Goal: Transaction & Acquisition: Purchase product/service

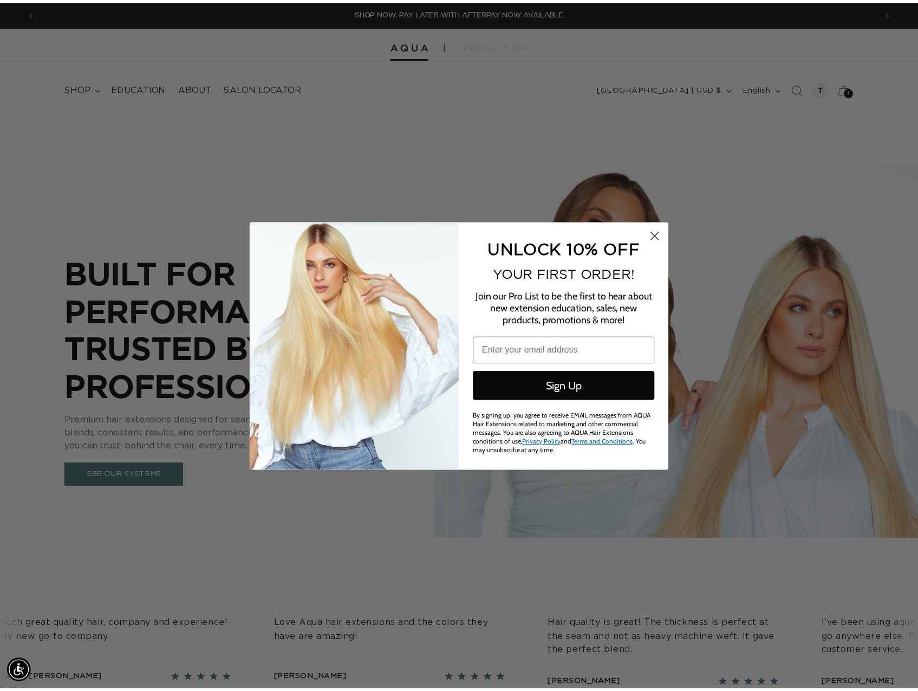
scroll to position [0, 1698]
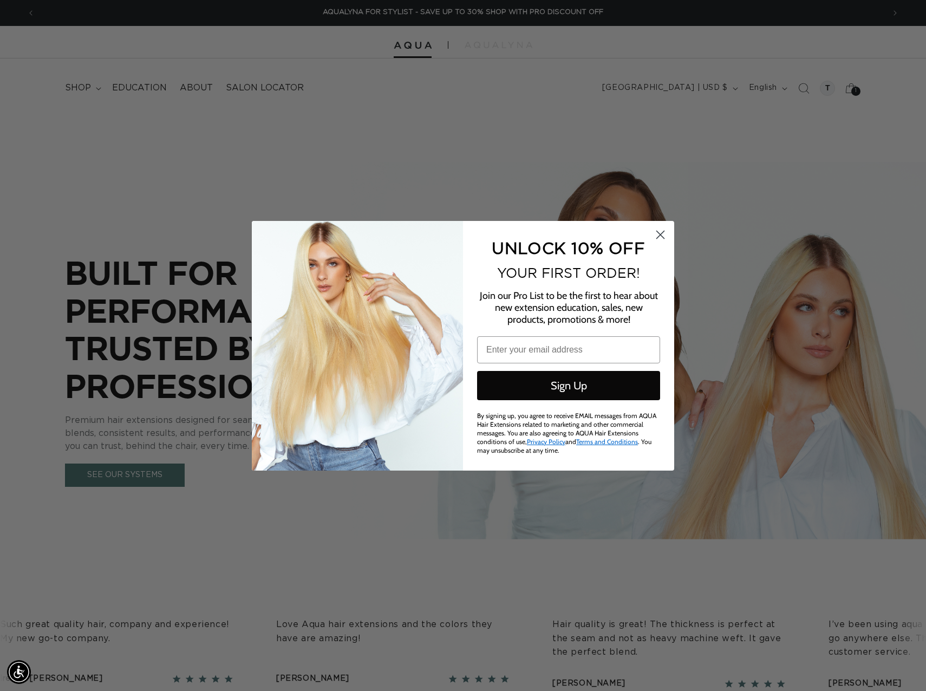
click at [682, 145] on div "Close dialog UNLOCK 10% OFF YOUR FIRST ORDER! Join our Pro List to be the first…" at bounding box center [463, 345] width 926 height 691
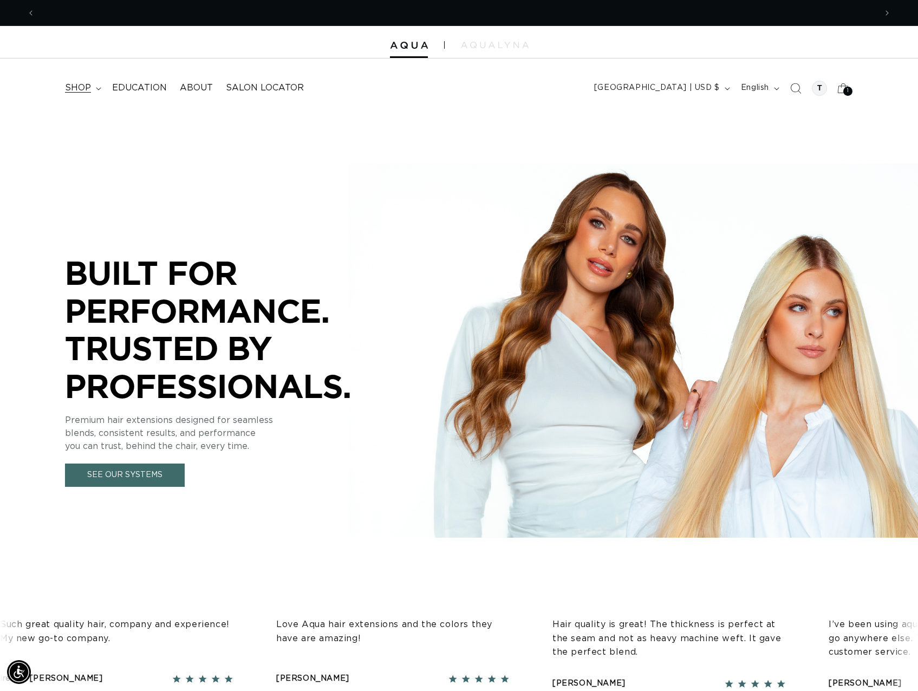
scroll to position [0, 0]
click at [80, 84] on span "shop" at bounding box center [78, 87] width 26 height 11
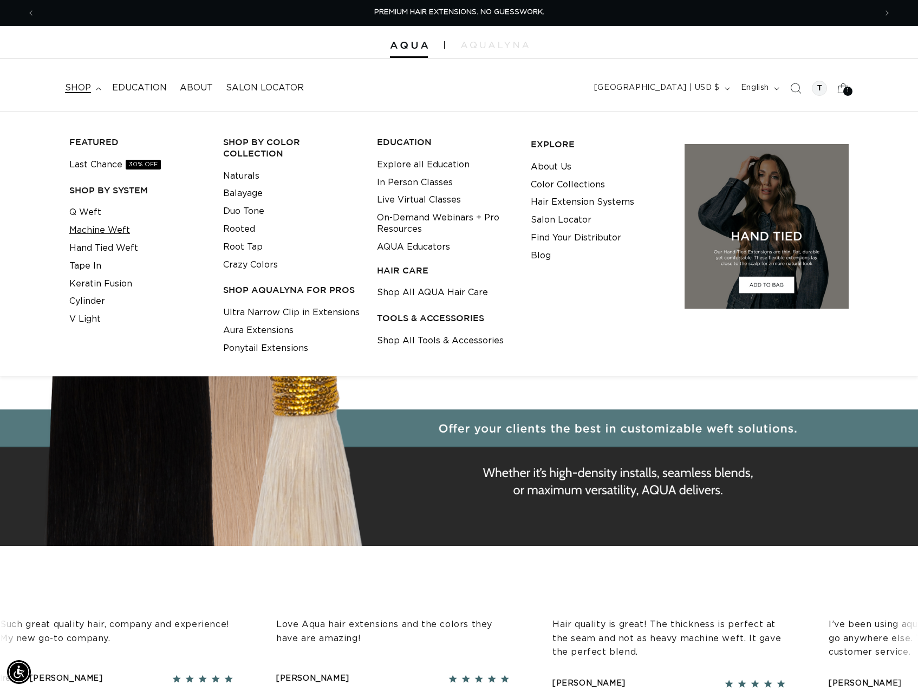
click at [94, 230] on link "Machine Weft" at bounding box center [99, 230] width 61 height 18
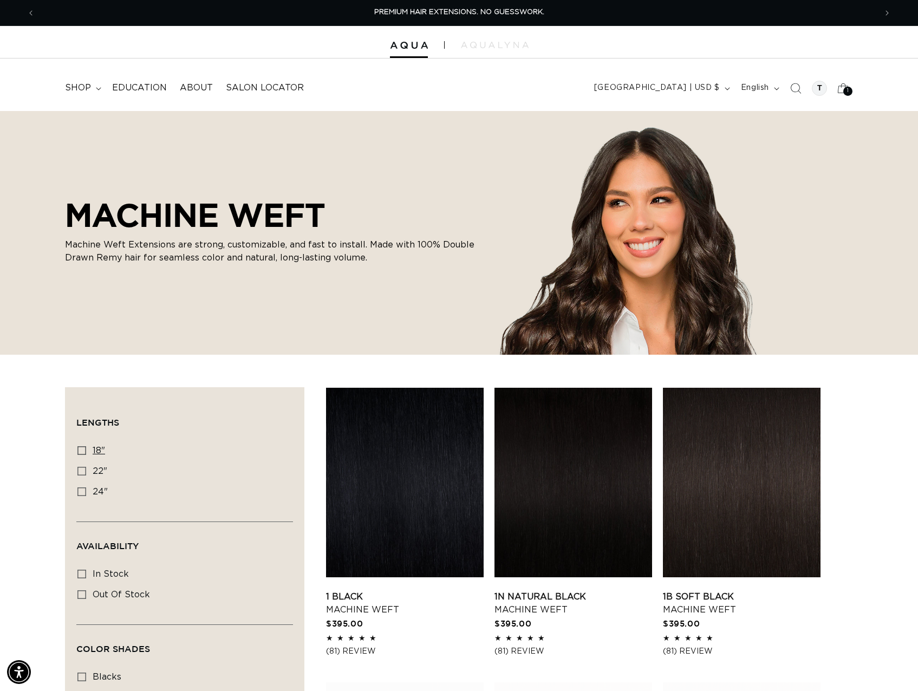
click at [79, 451] on icon at bounding box center [81, 450] width 9 height 9
click at [79, 451] on input "18" 18" (41 products)" at bounding box center [81, 450] width 9 height 9
checkbox input "true"
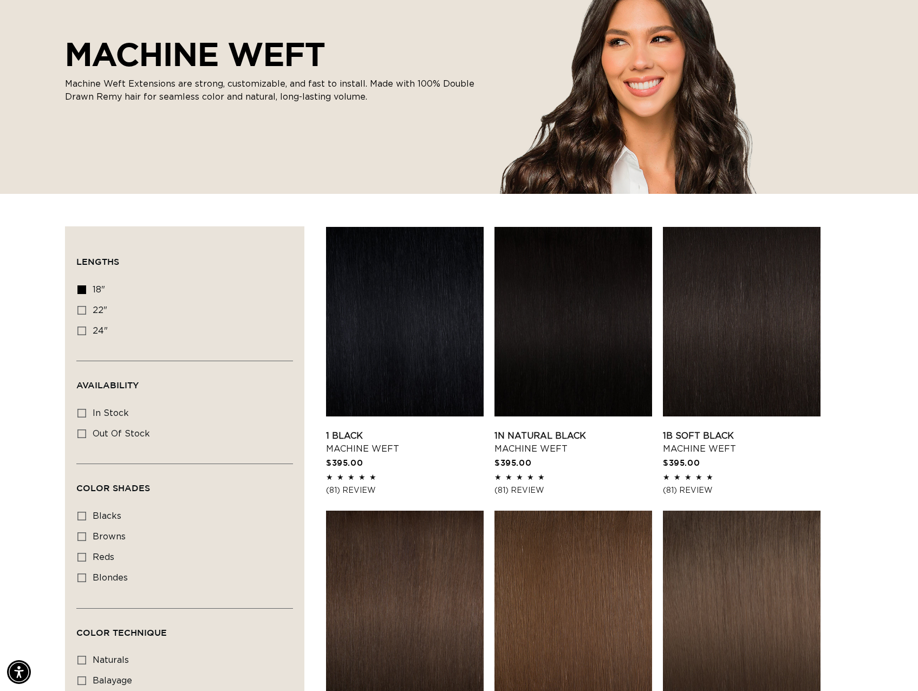
scroll to position [217, 0]
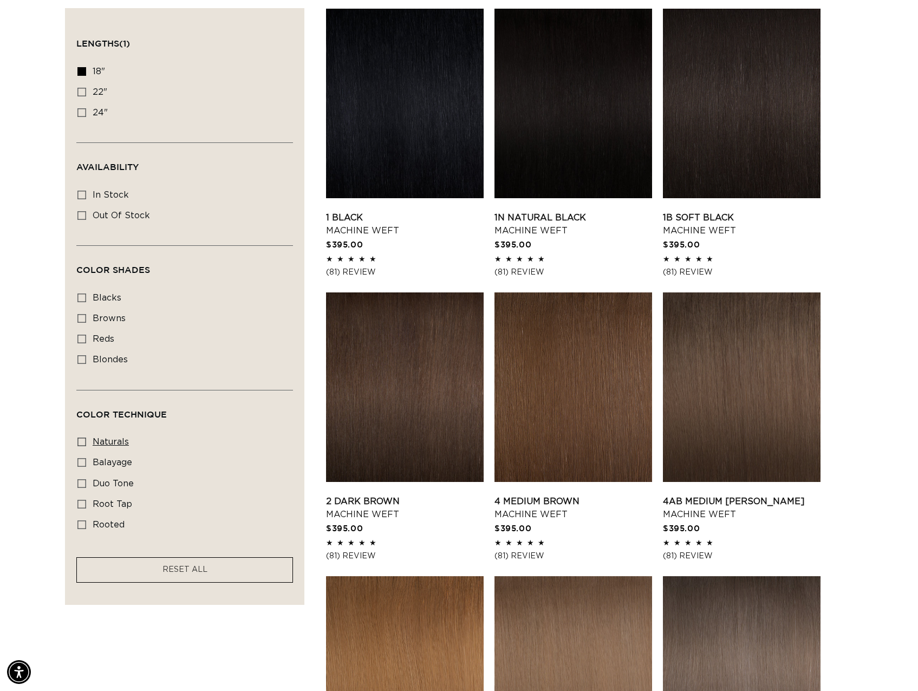
scroll to position [0, 1682]
click at [82, 479] on icon at bounding box center [81, 483] width 9 height 9
click at [82, 479] on input "duo tone duo tone (5 products)" at bounding box center [81, 483] width 9 height 9
checkbox input "true"
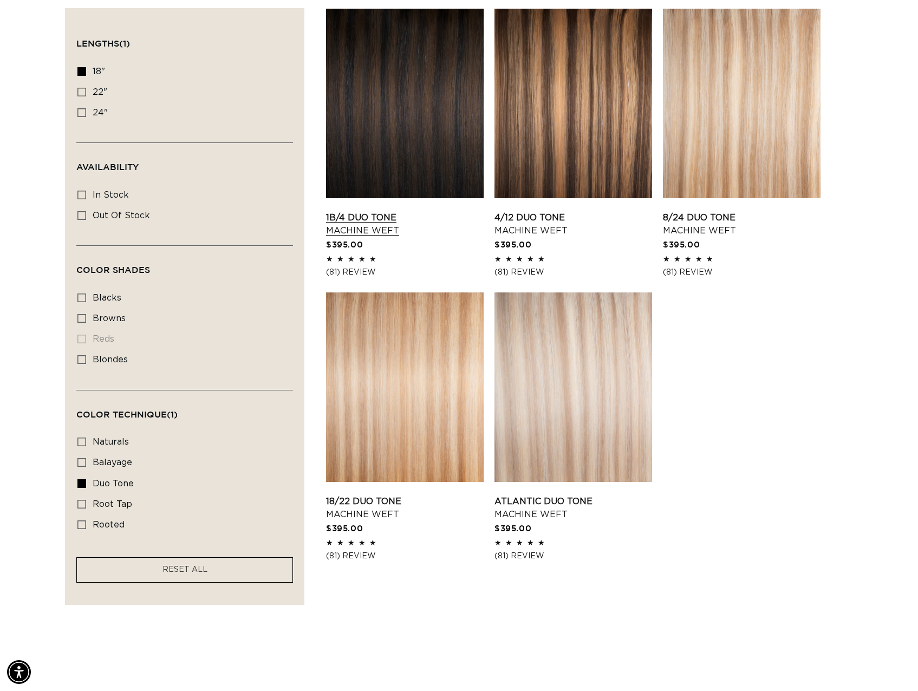
click at [410, 211] on link "1B/4 Duo Tone Machine Weft" at bounding box center [405, 224] width 158 height 26
